Goal: Navigation & Orientation: Locate item on page

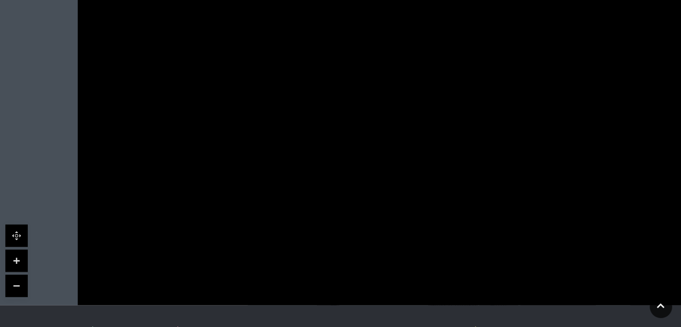
scroll to position [627, 0]
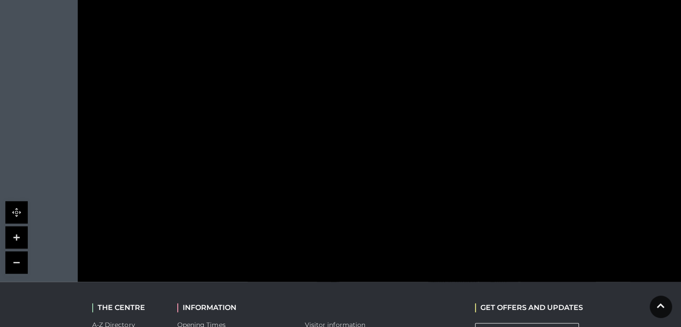
click at [18, 251] on link at bounding box center [16, 262] width 22 height 22
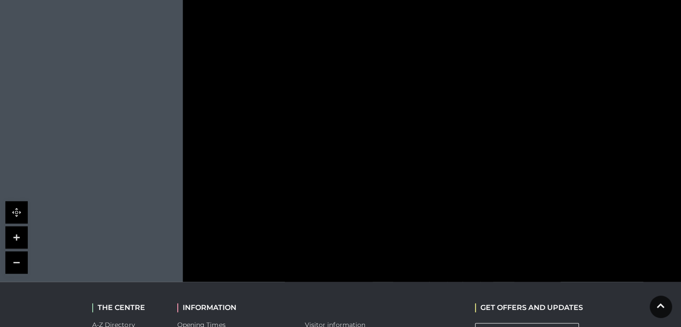
click at [18, 251] on link at bounding box center [16, 262] width 22 height 22
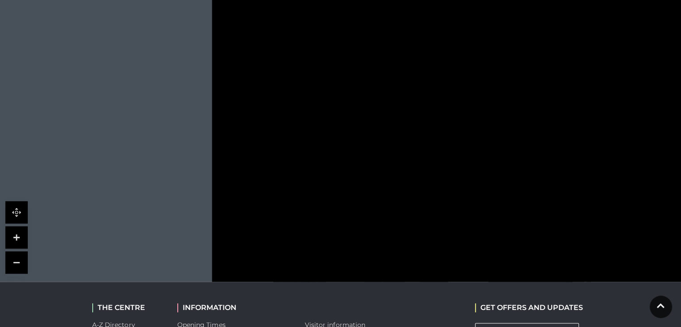
click at [18, 251] on link at bounding box center [16, 262] width 22 height 22
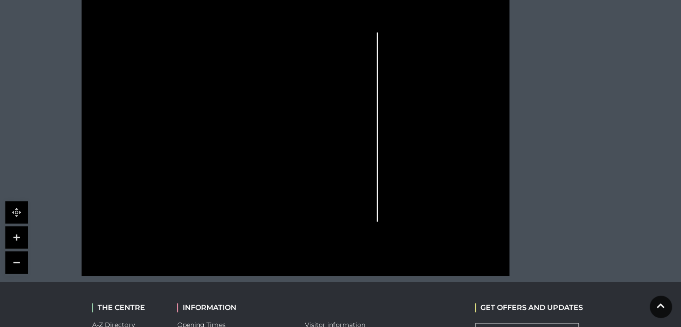
click at [18, 226] on link at bounding box center [16, 237] width 22 height 22
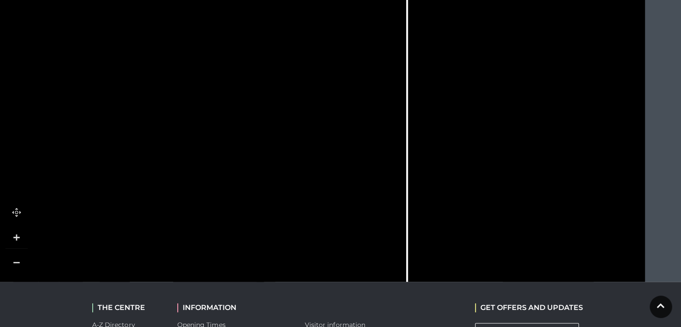
click at [18, 226] on link at bounding box center [16, 237] width 22 height 22
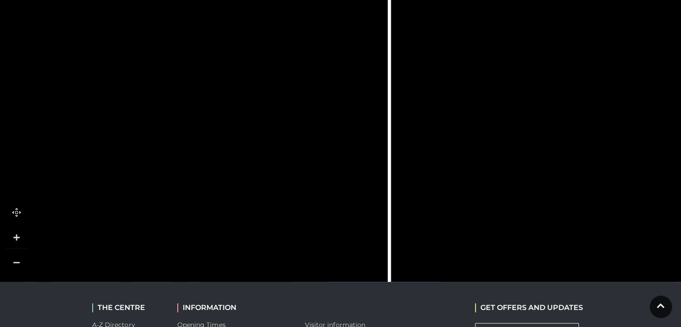
drag, startPoint x: 187, startPoint y: 213, endPoint x: 116, endPoint y: 214, distance: 70.7
click at [116, 214] on rect at bounding box center [134, 217] width 59 height 30
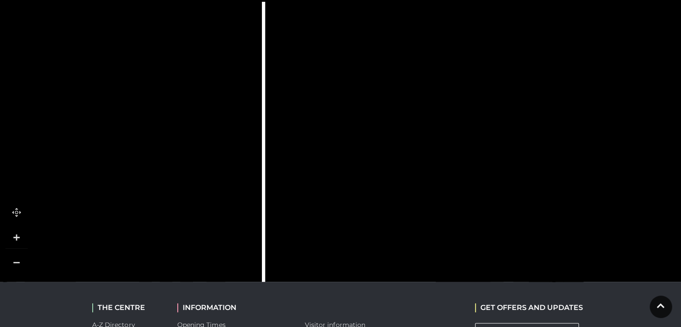
drag, startPoint x: 425, startPoint y: 94, endPoint x: 299, endPoint y: 269, distance: 215.8
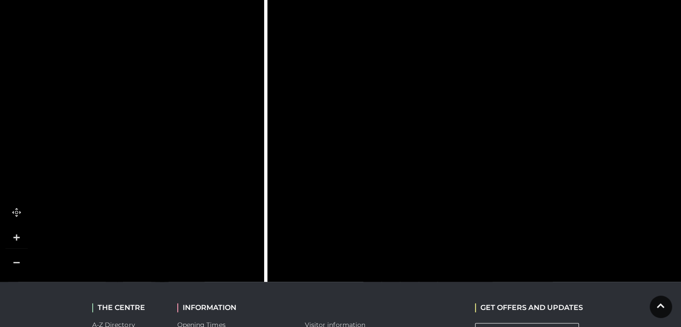
drag, startPoint x: 643, startPoint y: 175, endPoint x: 639, endPoint y: 15, distance: 160.3
click at [639, 15] on icon at bounding box center [0, 156] width 1767 height 977
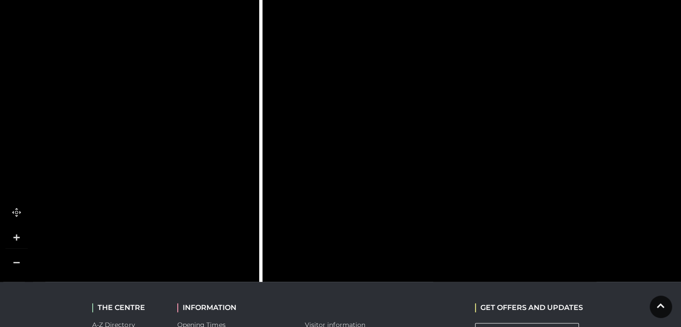
drag, startPoint x: 625, startPoint y: 145, endPoint x: 626, endPoint y: 25, distance: 119.9
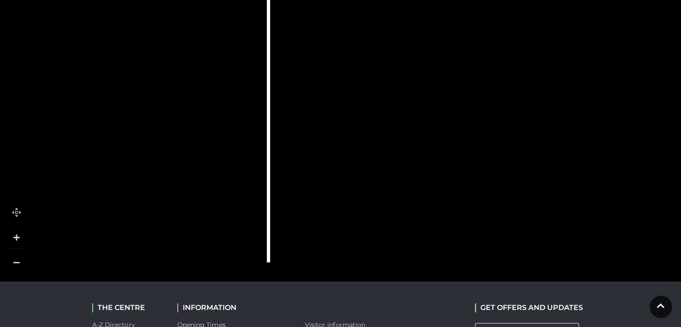
drag, startPoint x: 623, startPoint y: 128, endPoint x: 631, endPoint y: 56, distance: 72.0
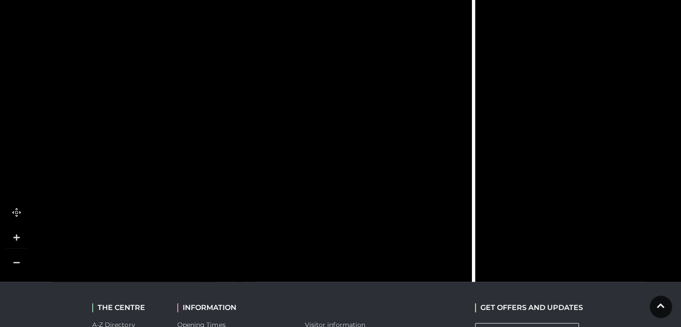
drag, startPoint x: 214, startPoint y: 152, endPoint x: 419, endPoint y: 218, distance: 215.4
click at [419, 218] on icon at bounding box center [208, 15] width 1767 height 977
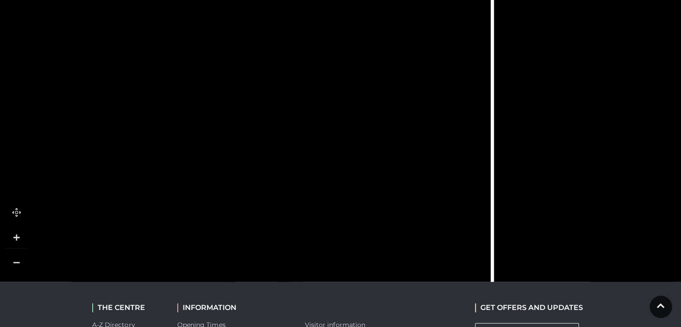
drag, startPoint x: 419, startPoint y: 218, endPoint x: 438, endPoint y: 261, distance: 46.9
click at [438, 261] on icon at bounding box center [226, 58] width 1767 height 977
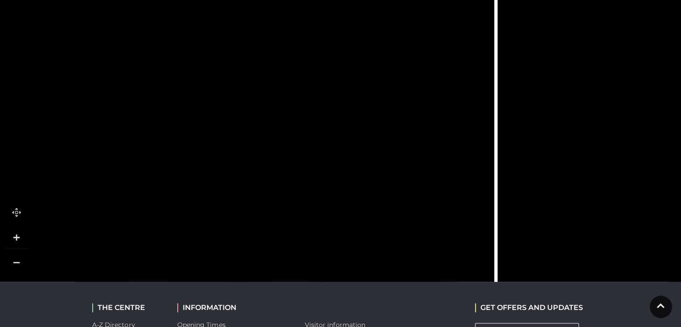
drag, startPoint x: 471, startPoint y: 64, endPoint x: 474, endPoint y: 200, distance: 136.5
click at [474, 200] on icon at bounding box center [230, 194] width 1767 height 977
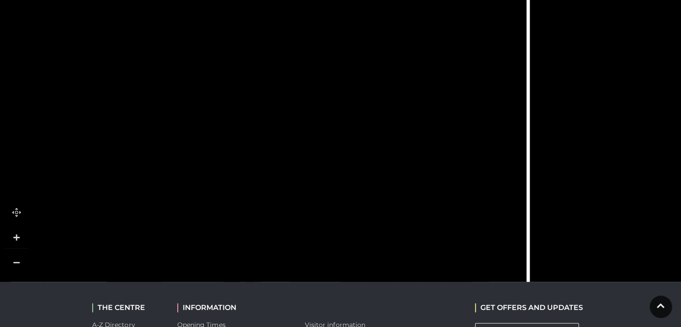
drag, startPoint x: 293, startPoint y: 110, endPoint x: 326, endPoint y: 135, distance: 41.5
click at [326, 135] on icon at bounding box center [370, 241] width 239 height 533
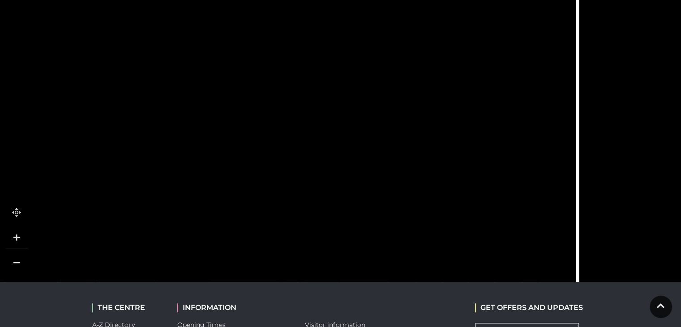
drag, startPoint x: 326, startPoint y: 135, endPoint x: 377, endPoint y: 138, distance: 50.7
click at [377, 138] on icon at bounding box center [419, 245] width 239 height 533
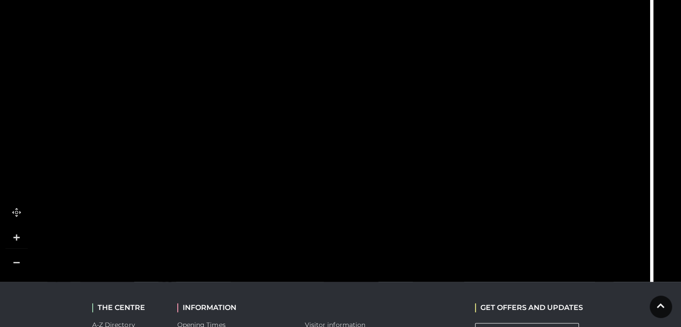
drag, startPoint x: 202, startPoint y: 149, endPoint x: 280, endPoint y: 158, distance: 78.9
click at [280, 158] on rect at bounding box center [270, 156] width 30 height 19
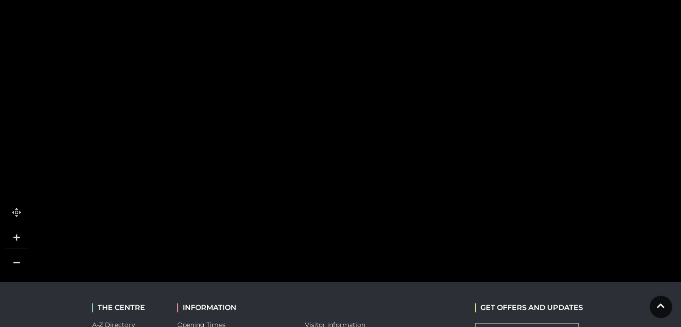
drag, startPoint x: 226, startPoint y: 189, endPoint x: 268, endPoint y: 199, distance: 43.2
click at [268, 199] on icon at bounding box center [434, 242] width 1767 height 977
drag, startPoint x: 268, startPoint y: 199, endPoint x: 315, endPoint y: 212, distance: 48.7
click at [315, 212] on icon at bounding box center [454, 248] width 1767 height 977
drag, startPoint x: 315, startPoint y: 212, endPoint x: 343, endPoint y: 219, distance: 29.0
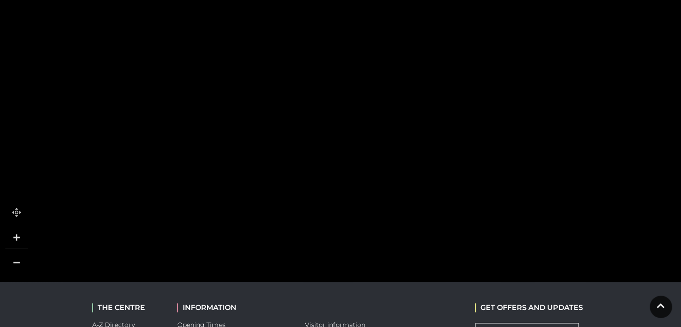
click at [343, 219] on icon at bounding box center [508, 262] width 1767 height 977
drag, startPoint x: 343, startPoint y: 219, endPoint x: 367, endPoint y: 226, distance: 24.7
click at [367, 226] on icon at bounding box center [526, 265] width 1767 height 977
drag, startPoint x: 367, startPoint y: 226, endPoint x: 401, endPoint y: 235, distance: 35.7
click at [401, 235] on icon at bounding box center [568, 278] width 1767 height 977
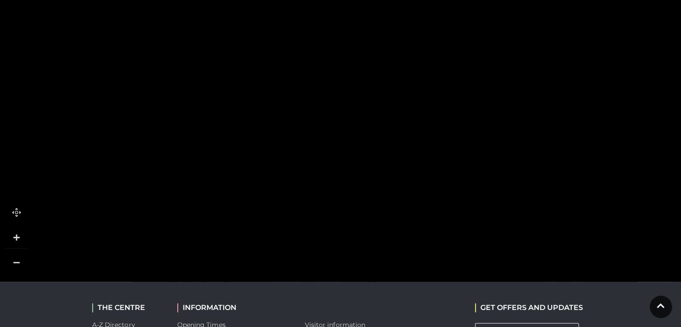
drag, startPoint x: 333, startPoint y: 134, endPoint x: 406, endPoint y: 224, distance: 115.5
drag, startPoint x: 283, startPoint y: 164, endPoint x: 326, endPoint y: 146, distance: 46.7
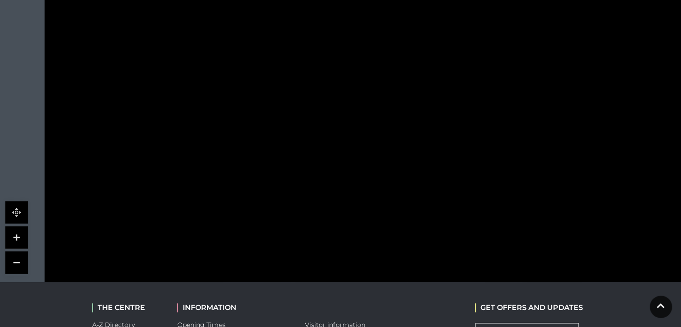
drag, startPoint x: 282, startPoint y: 204, endPoint x: 334, endPoint y: 69, distance: 143.8
click at [334, 69] on rect at bounding box center [327, 60] width 61 height 140
drag, startPoint x: 388, startPoint y: 187, endPoint x: 386, endPoint y: 121, distance: 65.8
click at [386, 121] on polygon at bounding box center [462, 219] width 591 height 685
drag, startPoint x: 386, startPoint y: 121, endPoint x: 382, endPoint y: 67, distance: 54.3
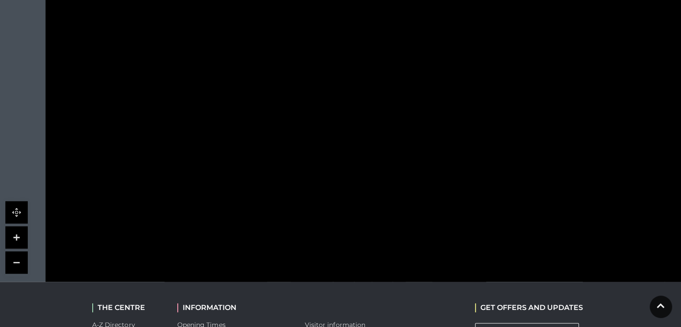
click at [382, 67] on polygon at bounding box center [459, 172] width 591 height 685
drag, startPoint x: 381, startPoint y: 118, endPoint x: 384, endPoint y: 51, distance: 67.6
click at [384, 51] on polygon at bounding box center [459, 125] width 591 height 685
drag, startPoint x: 384, startPoint y: 51, endPoint x: 383, endPoint y: -9, distance: 59.5
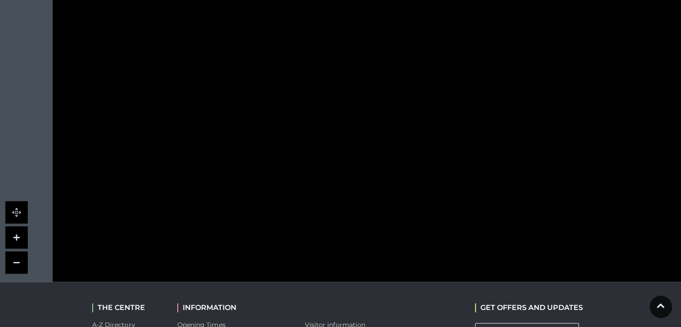
drag, startPoint x: 367, startPoint y: 152, endPoint x: 375, endPoint y: 20, distance: 131.8
